Goal: Task Accomplishment & Management: Manage account settings

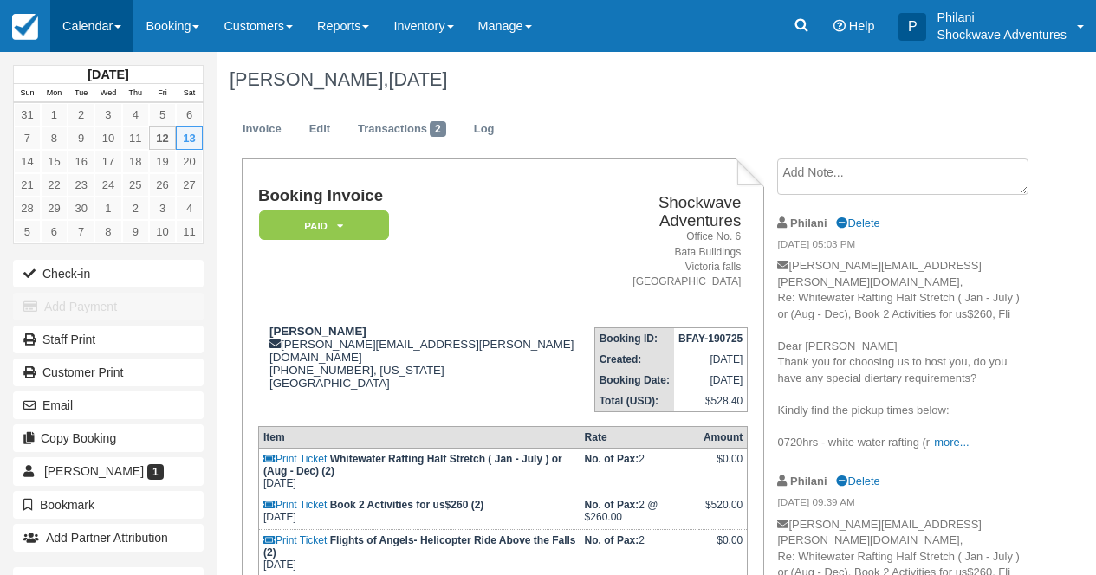
click at [110, 29] on link "Calendar" at bounding box center [91, 26] width 83 height 52
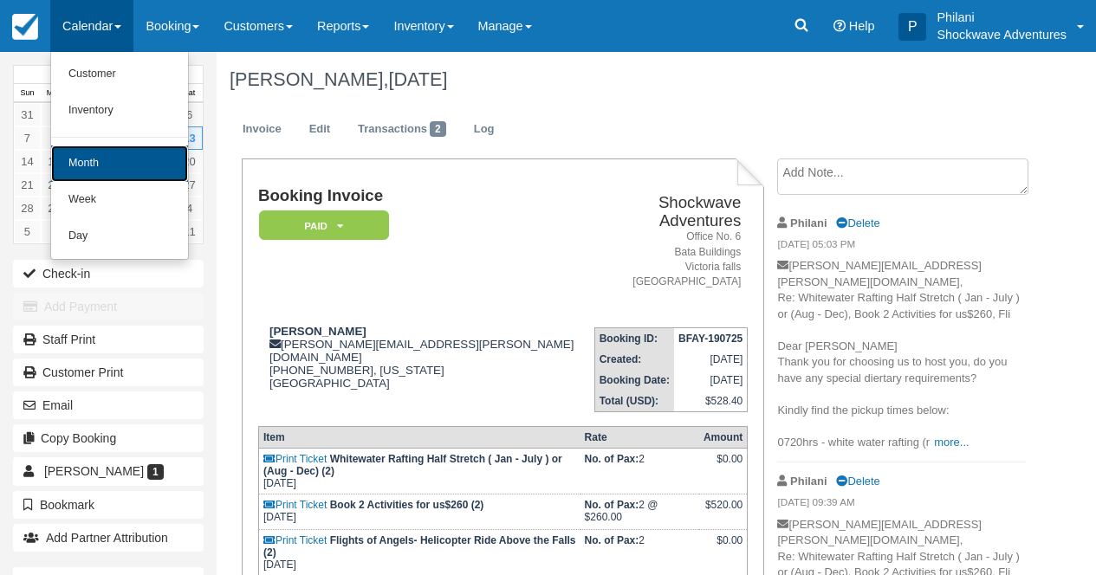
click at [120, 162] on link "Month" at bounding box center [119, 164] width 137 height 36
click at [120, 162] on link "17" at bounding box center [107, 161] width 27 height 23
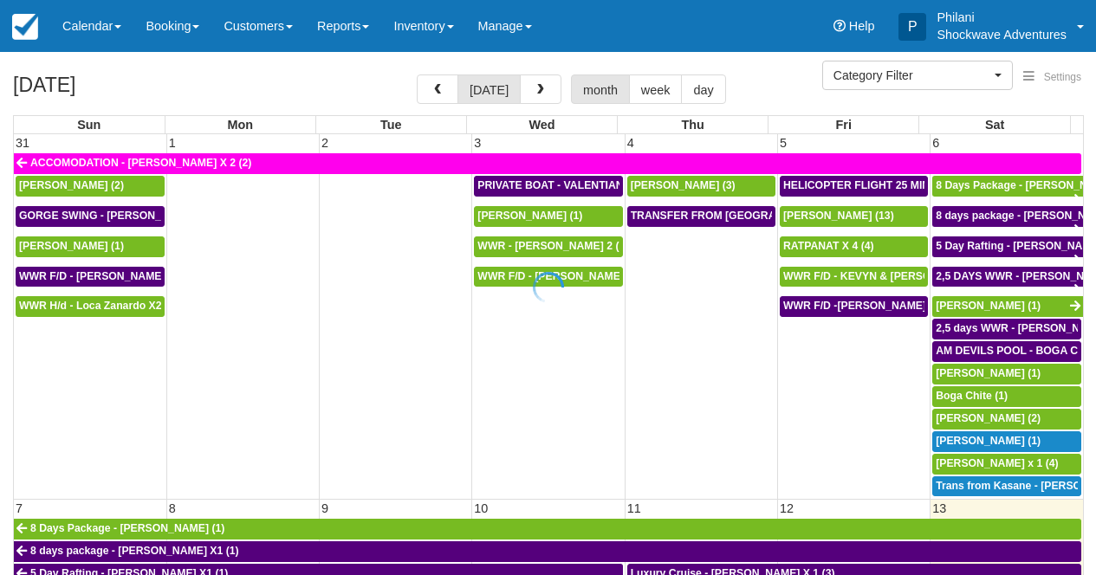
select select
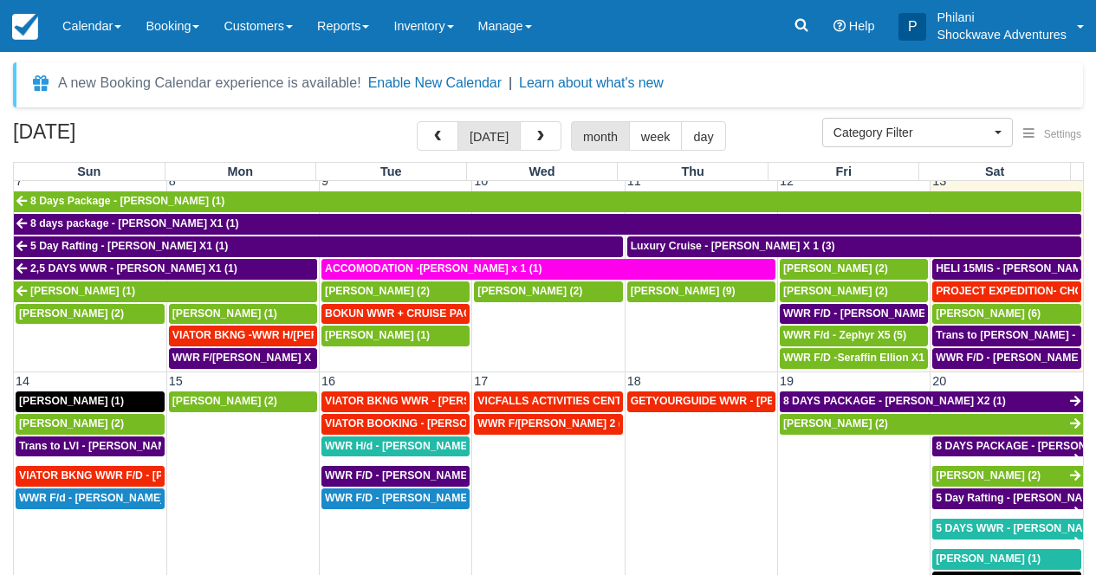
scroll to position [405, 0]
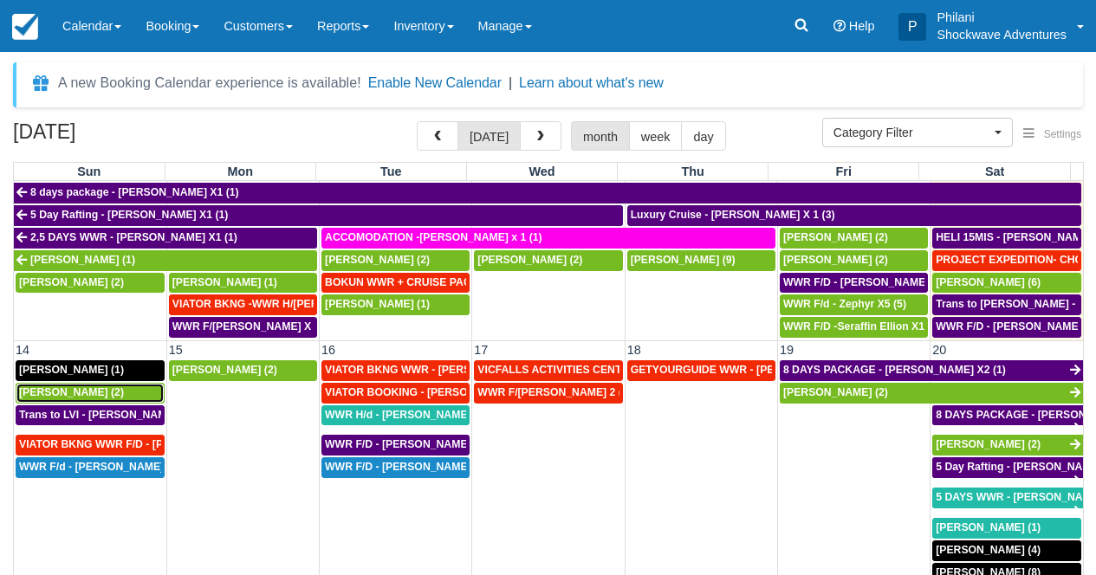
click at [73, 391] on span "Shun Takahashi (2)" at bounding box center [71, 392] width 105 height 12
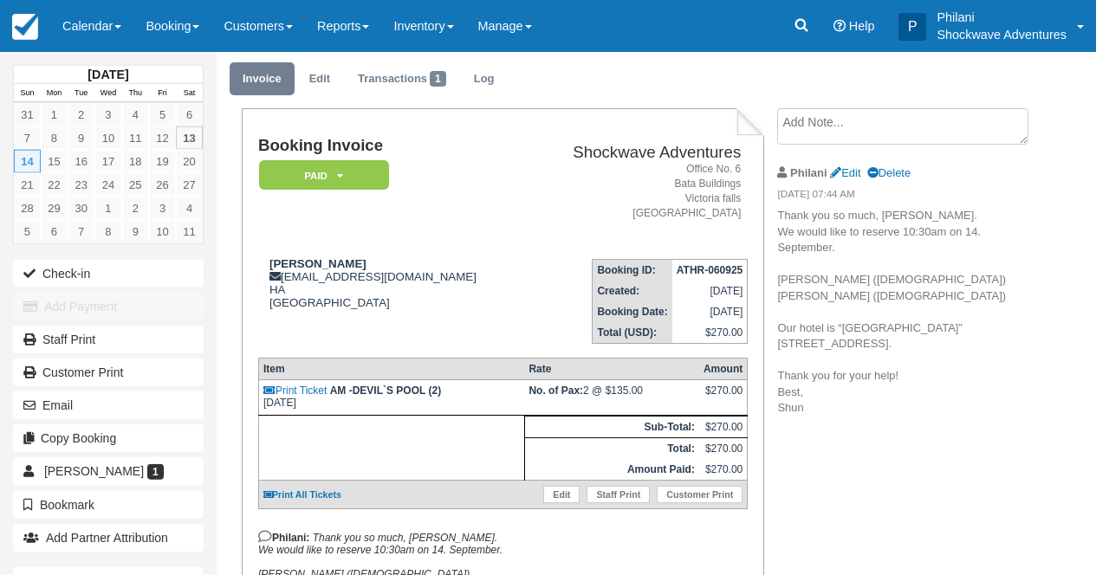
scroll to position [55, 0]
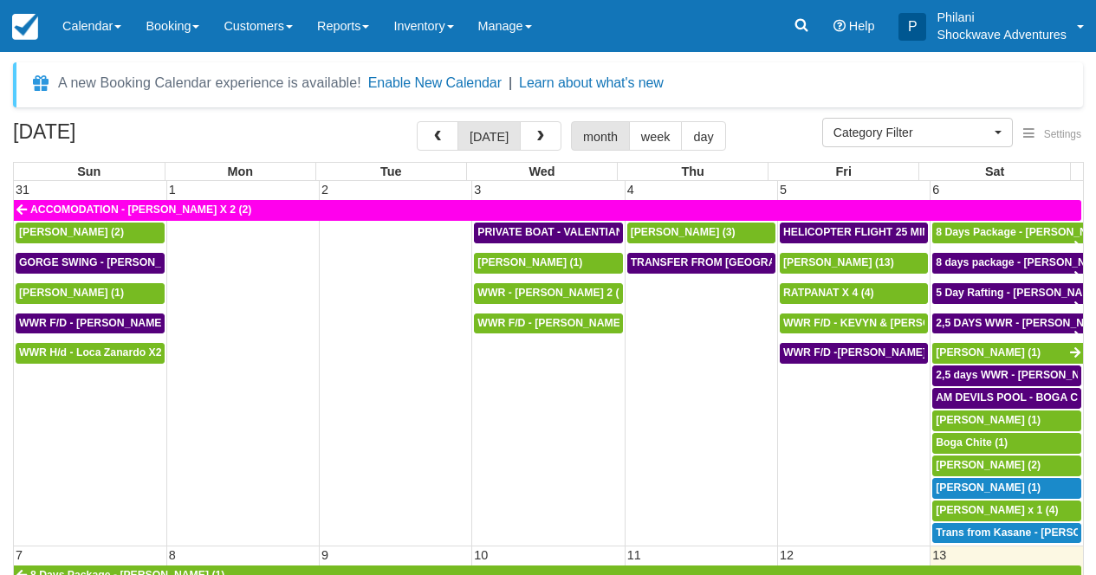
select select
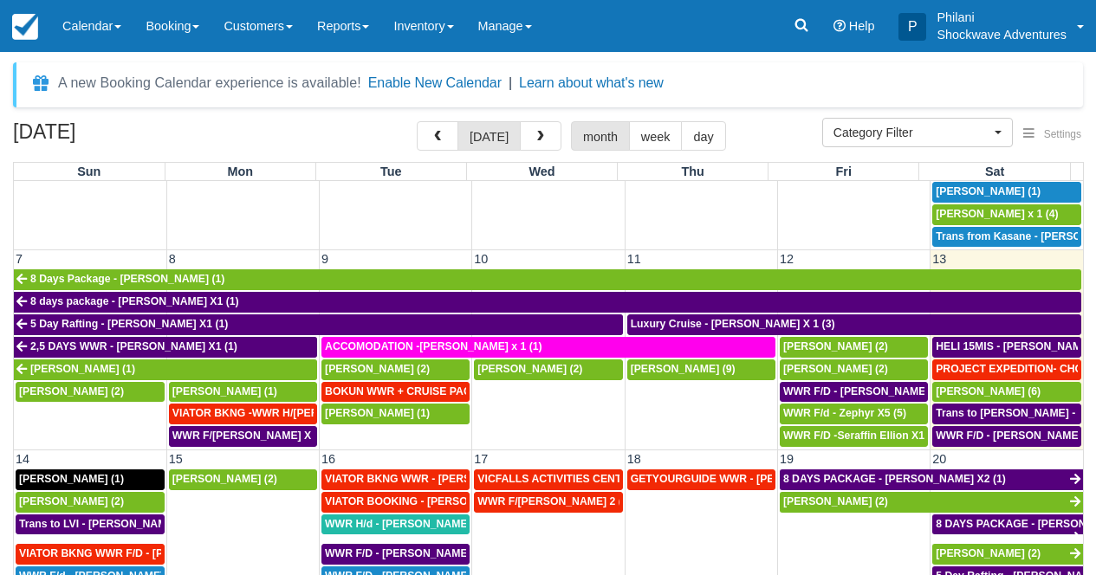
scroll to position [390, 0]
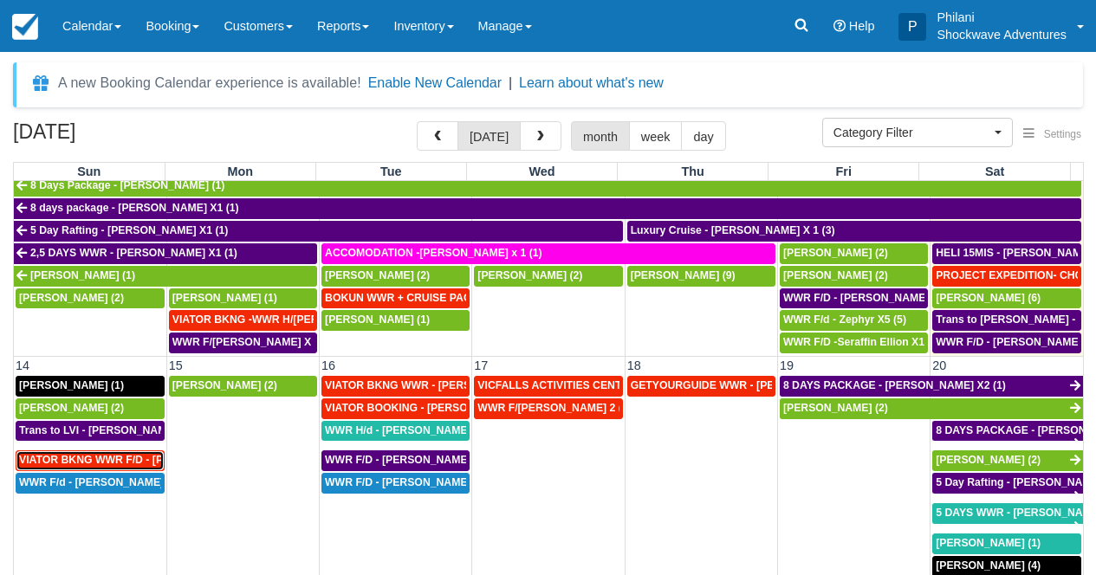
click at [118, 462] on span "VIATOR BKNG WWR F/D - Suman Agarwal X 1 (1)" at bounding box center [147, 460] width 257 height 12
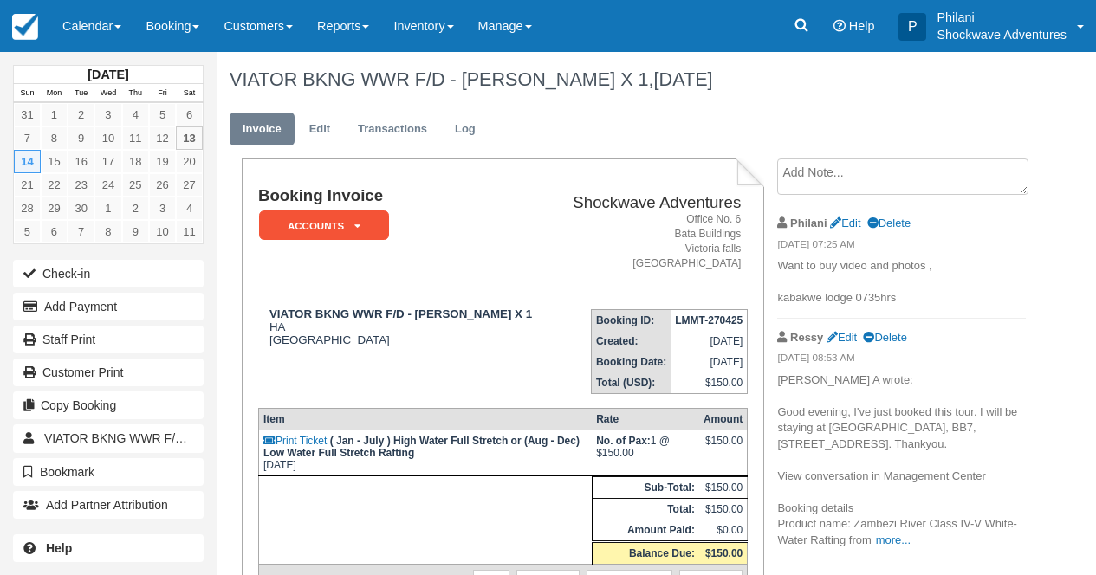
click at [778, 309] on li "Philani Edit Delete 08/24/25 07:25 AM Want to buy video and photos , kabakwe lo…" at bounding box center [901, 261] width 248 height 114
click at [90, 29] on link "Calendar" at bounding box center [91, 26] width 83 height 52
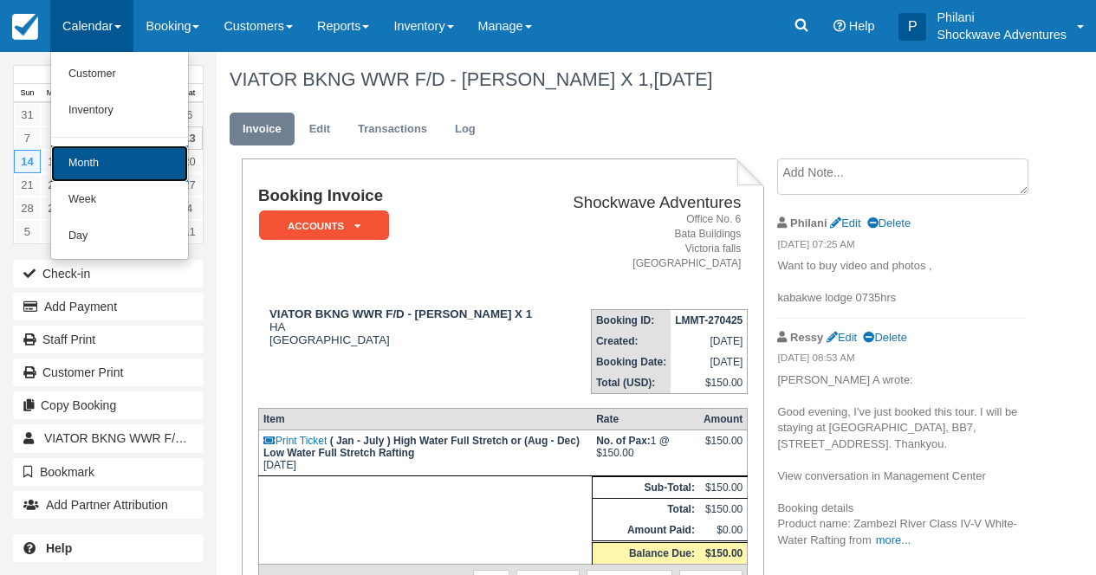
click at [125, 166] on link "Month" at bounding box center [119, 164] width 137 height 36
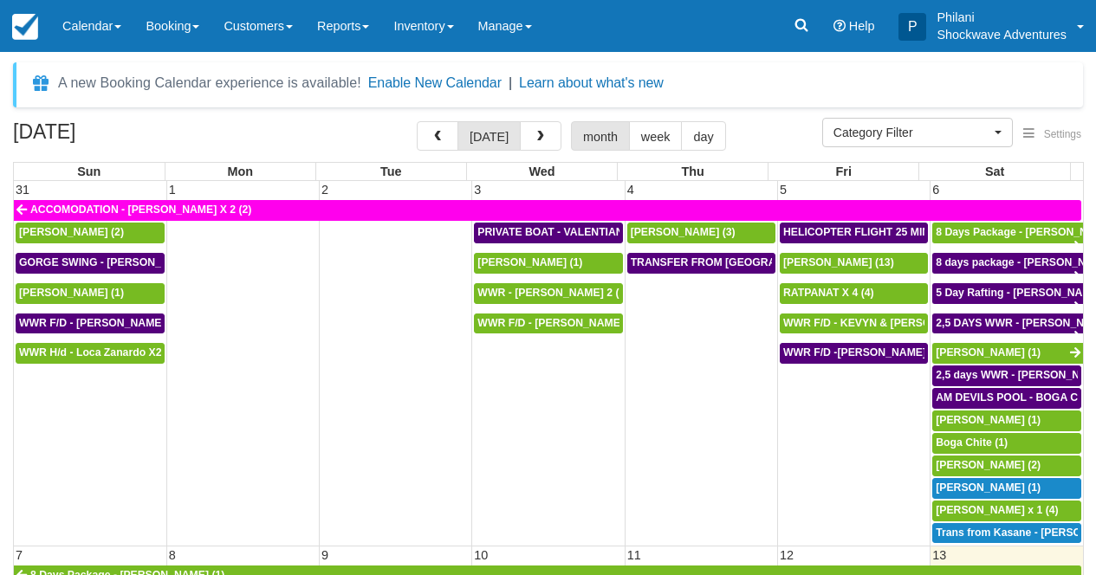
select select
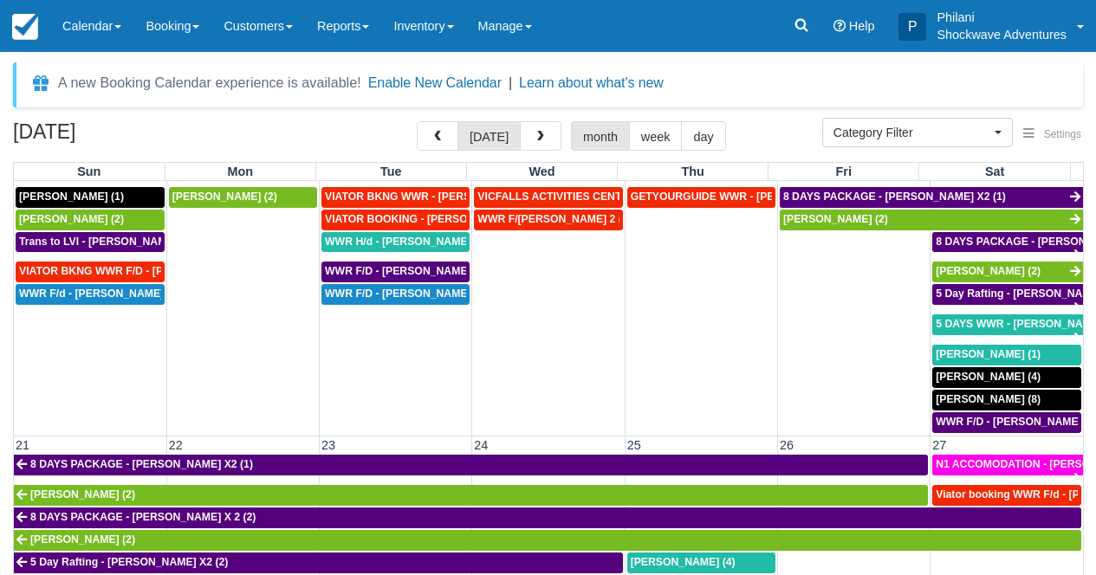
scroll to position [546, 0]
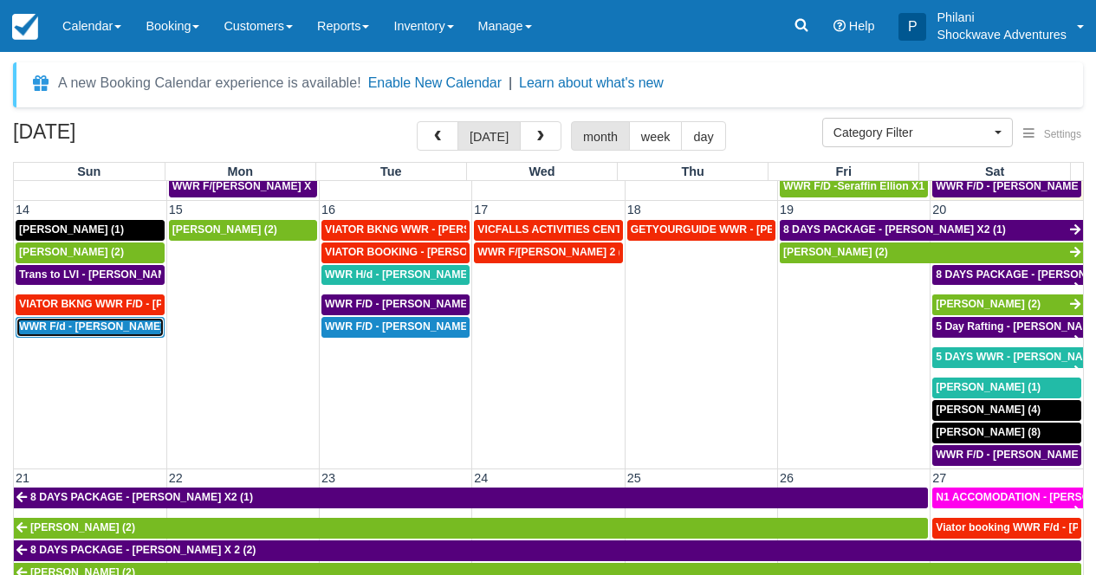
click at [94, 333] on span "WWR F/d - Mrs Yu X1 (1)" at bounding box center [107, 327] width 177 height 12
